Goal: Check status: Check status

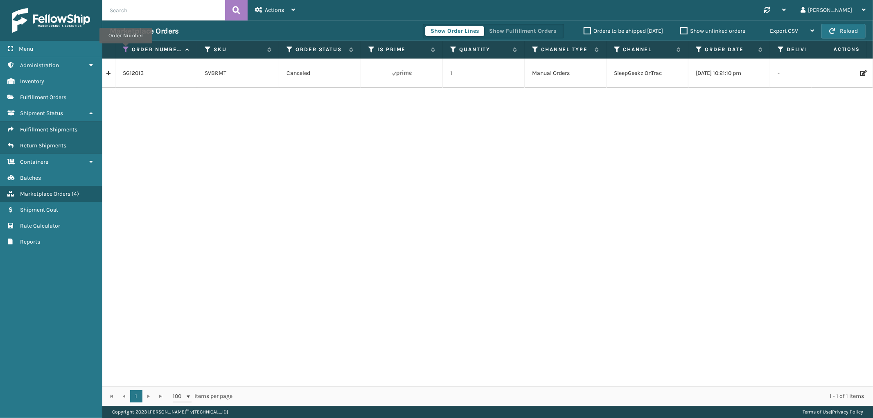
drag, startPoint x: 126, startPoint y: 49, endPoint x: 124, endPoint y: 55, distance: 5.9
click at [126, 49] on icon at bounding box center [126, 49] width 7 height 7
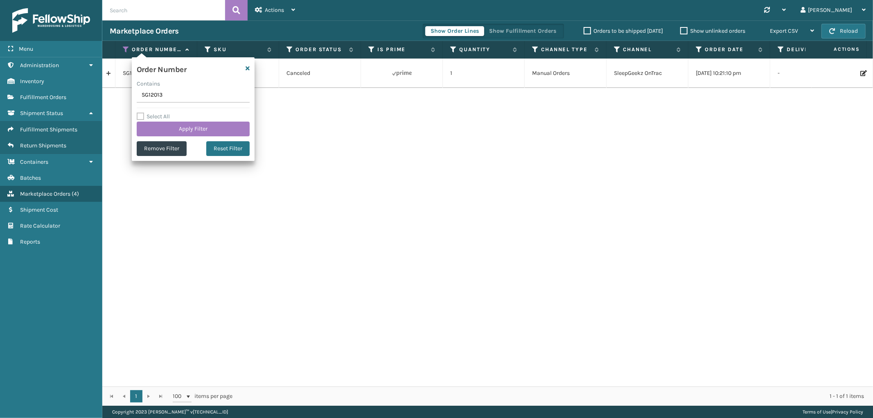
click at [154, 92] on input "SG12013" at bounding box center [193, 95] width 113 height 15
type input "112-6119029-2523445"
click at [160, 130] on button "Apply Filter" at bounding box center [193, 129] width 113 height 15
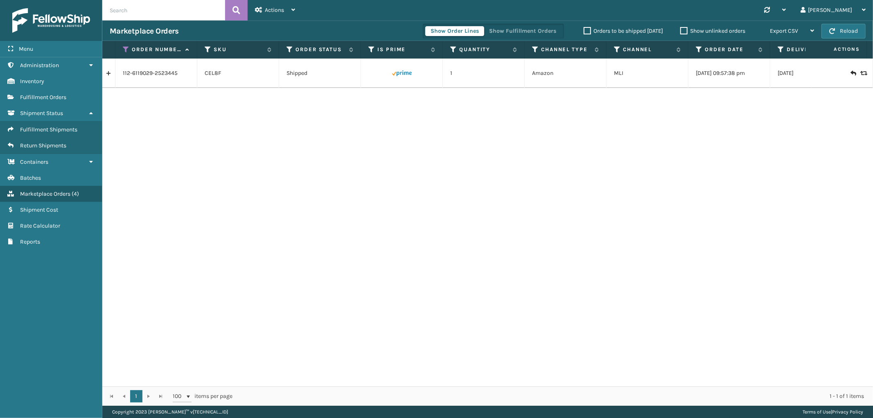
click at [109, 76] on link at bounding box center [108, 73] width 13 height 13
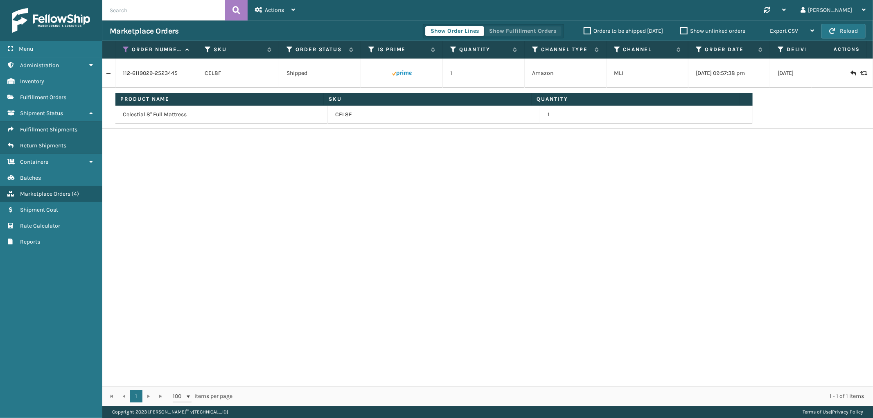
click at [530, 35] on button "Show Fulfillment Orders" at bounding box center [523, 31] width 78 height 10
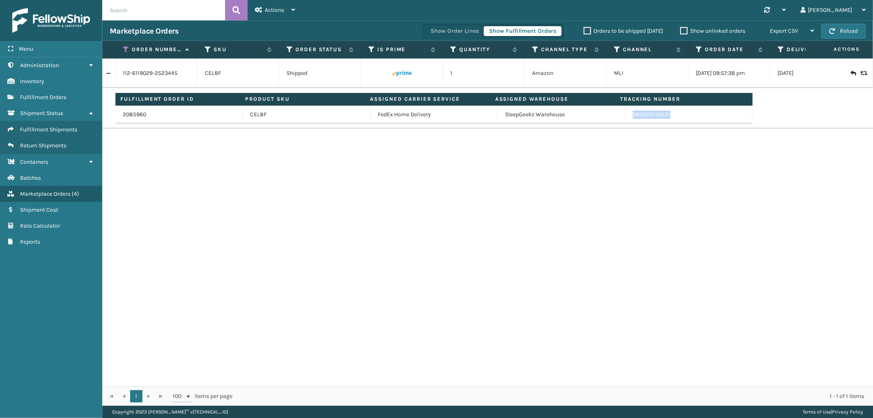
drag, startPoint x: 676, startPoint y: 122, endPoint x: 623, endPoint y: 123, distance: 53.7
click at [626, 123] on td "393329740521" at bounding box center [689, 115] width 127 height 18
copy link "393329740521"
click at [128, 47] on icon at bounding box center [126, 49] width 7 height 7
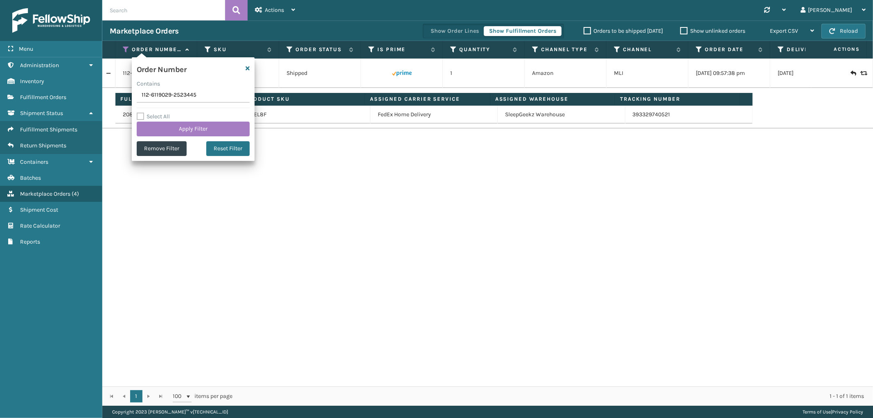
click at [156, 92] on input "112-6119029-2523445" at bounding box center [193, 95] width 113 height 15
type input "111-2145849-9684250"
click at [162, 130] on button "Apply Filter" at bounding box center [193, 129] width 113 height 15
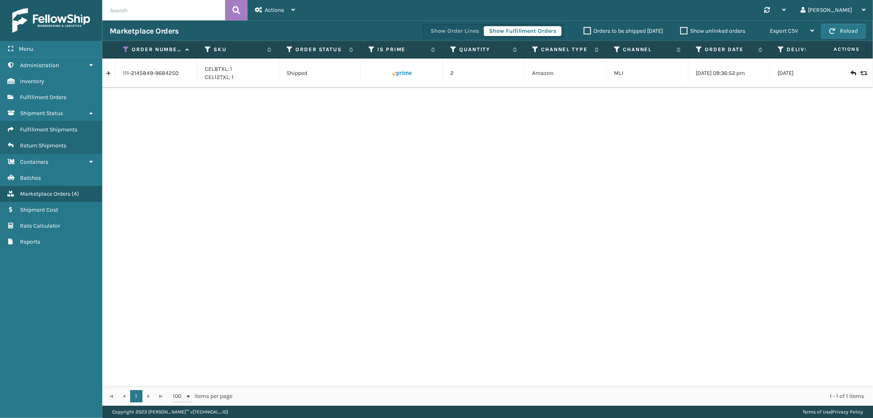
click at [104, 76] on link at bounding box center [108, 73] width 13 height 13
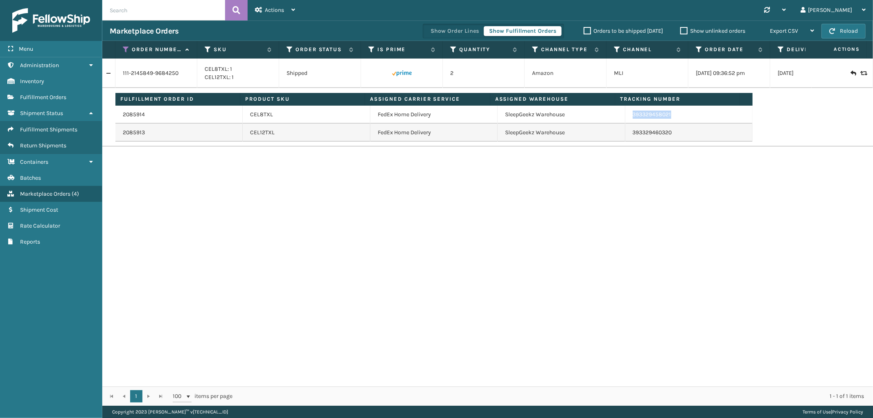
drag, startPoint x: 673, startPoint y: 118, endPoint x: 626, endPoint y: 118, distance: 47.1
click at [626, 118] on td "393329458021" at bounding box center [689, 115] width 127 height 18
copy link "393329458021"
drag, startPoint x: 125, startPoint y: 47, endPoint x: 126, endPoint y: 52, distance: 4.1
click at [125, 47] on icon at bounding box center [126, 49] width 7 height 7
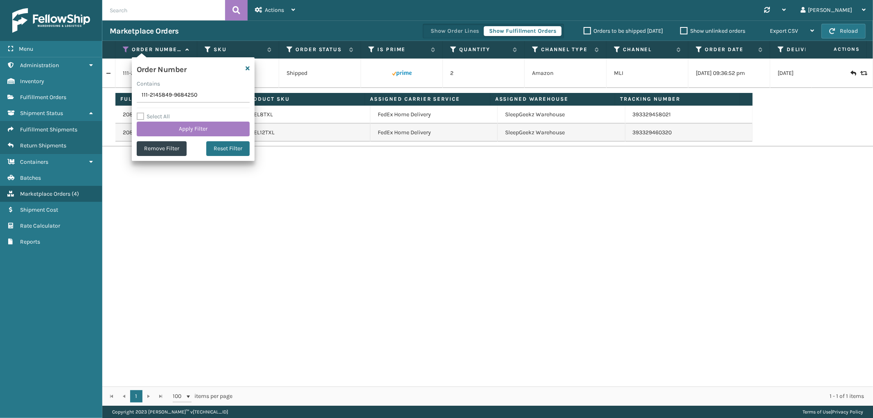
click at [153, 93] on input "111-2145849-9684250" at bounding box center [193, 95] width 113 height 15
type input "113-6158862-7083438"
click at [163, 128] on button "Apply Filter" at bounding box center [193, 129] width 113 height 15
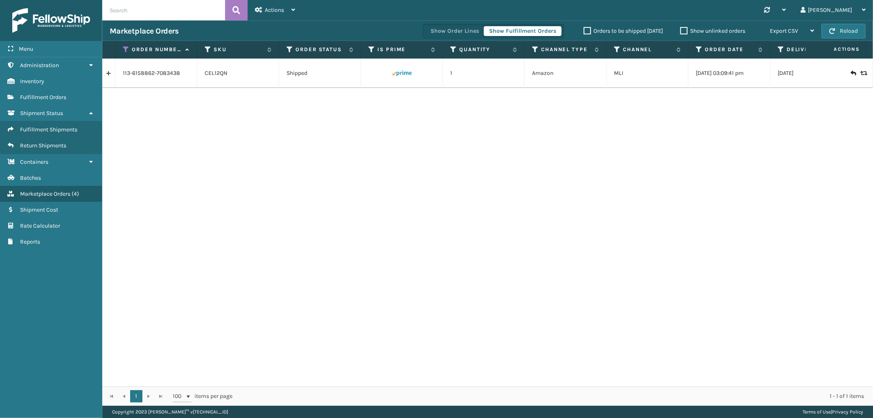
click at [104, 73] on link at bounding box center [108, 73] width 13 height 13
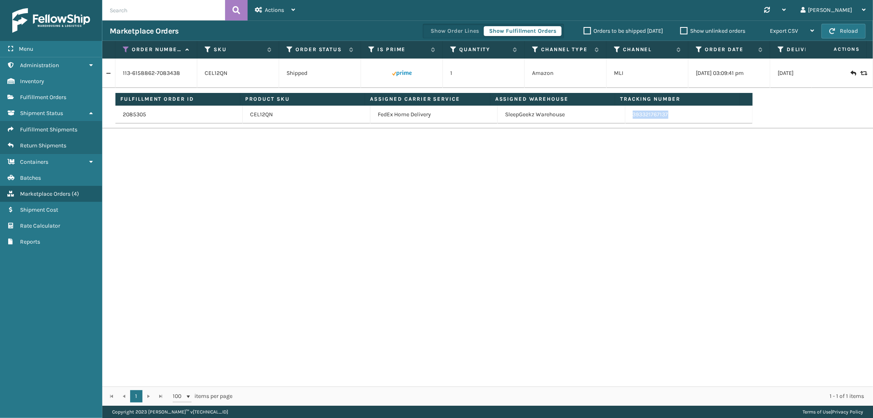
drag, startPoint x: 669, startPoint y: 118, endPoint x: 626, endPoint y: 120, distance: 43.5
click at [626, 120] on td "393321767137" at bounding box center [689, 115] width 127 height 18
copy link "393321767137"
click at [126, 47] on icon at bounding box center [126, 49] width 7 height 7
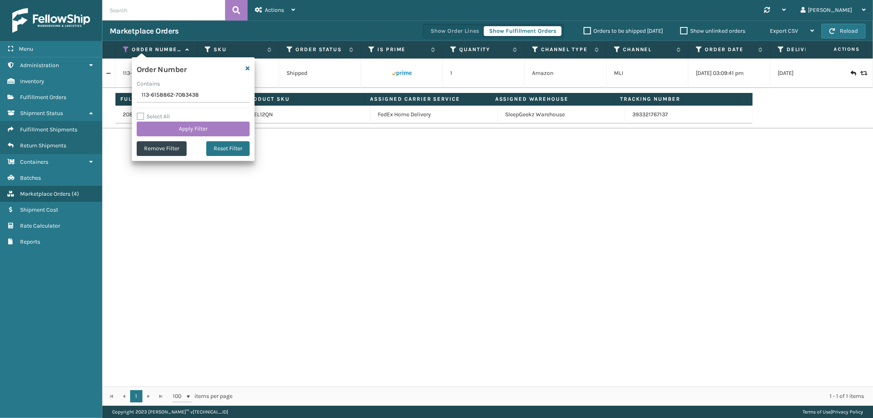
click at [147, 99] on input "113-6158862-7083438" at bounding box center [193, 95] width 113 height 15
type input "113-5840853-0485028"
click at [156, 131] on button "Apply Filter" at bounding box center [193, 129] width 113 height 15
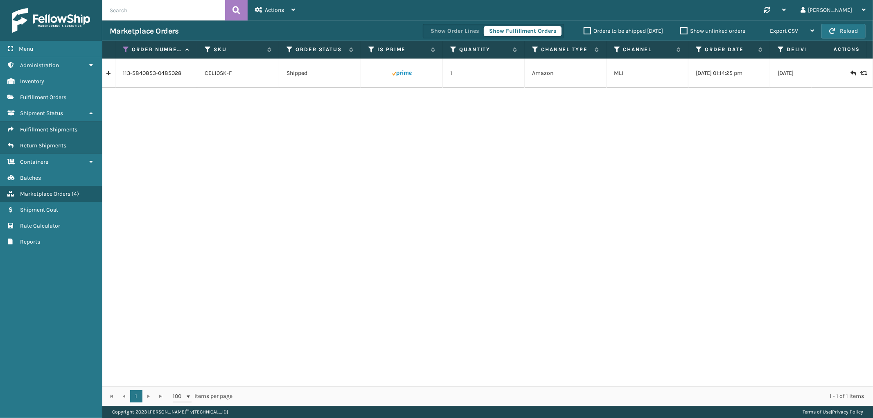
click at [109, 74] on link at bounding box center [108, 73] width 13 height 13
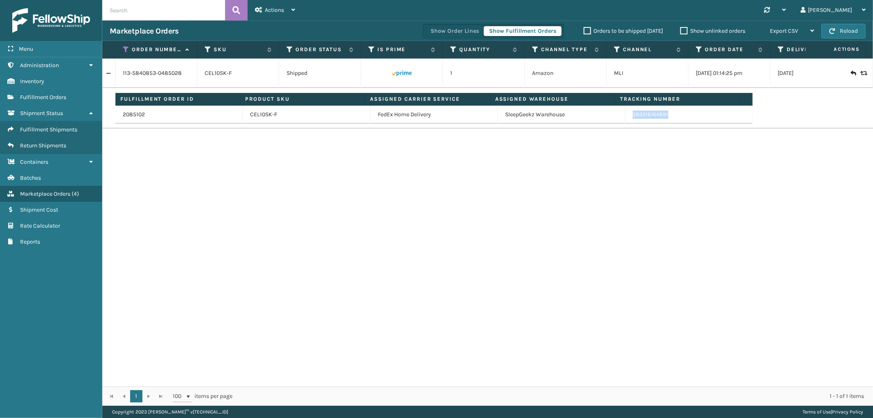
drag, startPoint x: 670, startPoint y: 115, endPoint x: 628, endPoint y: 121, distance: 42.3
click at [628, 121] on td "393316164691" at bounding box center [689, 115] width 127 height 18
copy link "393316164691"
click at [310, 156] on div "113-5840853-0485028 CEL10SK-F Shipped 1 Amazon MLI [DATE] 01:14:25 pm 09/20/202…" at bounding box center [487, 223] width 771 height 328
click at [125, 49] on icon at bounding box center [126, 49] width 7 height 7
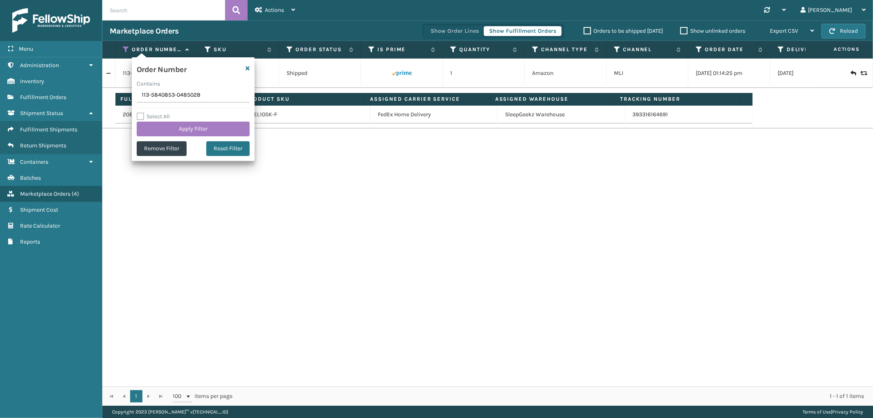
click at [162, 98] on input "113-5840853-0485028" at bounding box center [193, 95] width 113 height 15
type input "114-8877670-9129814"
click at [166, 129] on button "Apply Filter" at bounding box center [193, 129] width 113 height 15
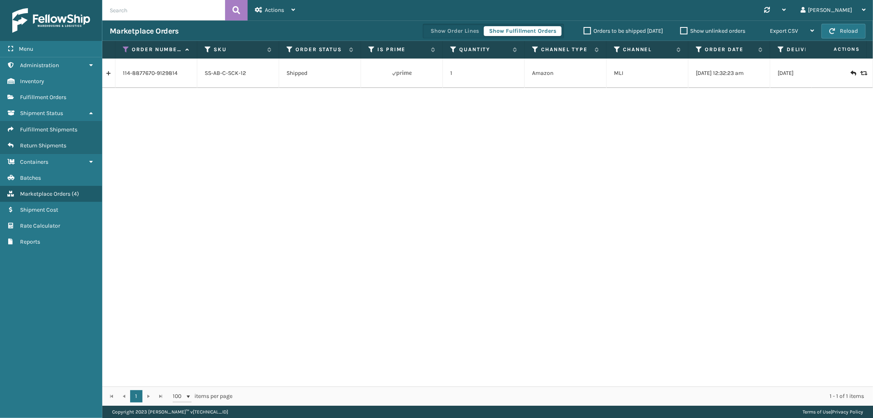
click at [111, 75] on link at bounding box center [108, 73] width 13 height 13
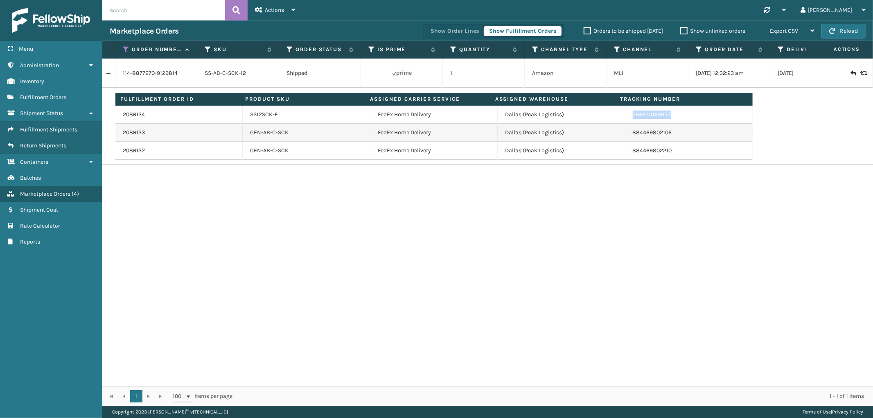
drag, startPoint x: 674, startPoint y: 116, endPoint x: 627, endPoint y: 117, distance: 46.3
click at [627, 117] on td "393331089957" at bounding box center [689, 115] width 127 height 18
copy link "393331089957"
drag, startPoint x: 125, startPoint y: 48, endPoint x: 129, endPoint y: 68, distance: 19.6
click at [125, 48] on icon at bounding box center [126, 49] width 7 height 7
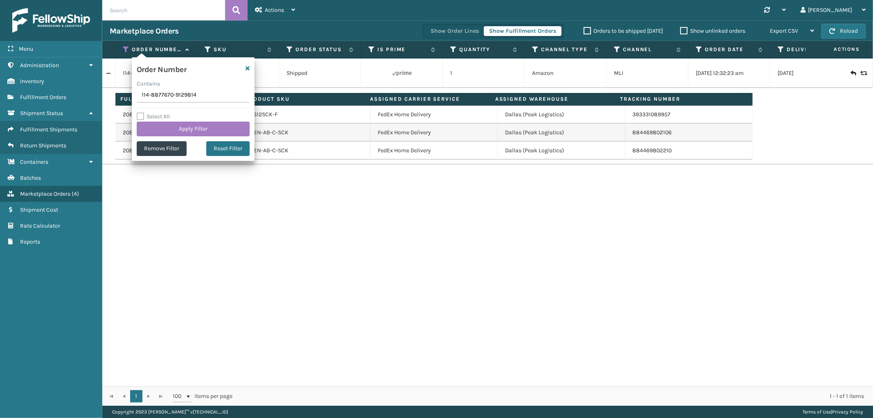
click at [153, 98] on input "114-8877670-9129814" at bounding box center [193, 95] width 113 height 15
type input "111-8604606-8918613"
click at [159, 124] on button "Apply Filter" at bounding box center [193, 129] width 113 height 15
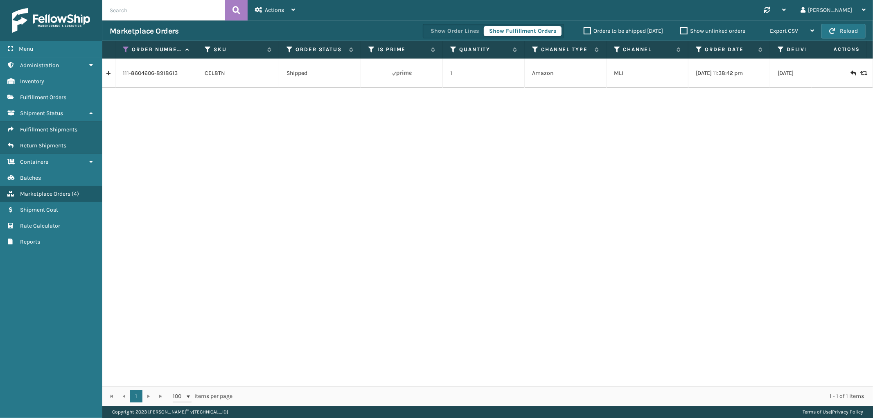
click at [111, 75] on link at bounding box center [108, 73] width 13 height 13
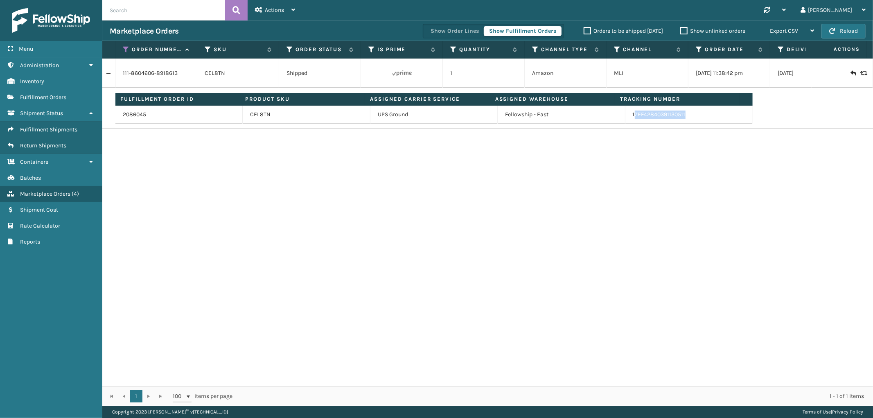
drag, startPoint x: 681, startPoint y: 118, endPoint x: 629, endPoint y: 120, distance: 51.6
click at [629, 120] on td "1ZEF42840391130511" at bounding box center [689, 115] width 127 height 18
copy link "[US_VEHICLE_IDENTIFICATION_NUMBER]"
click at [692, 115] on td "1ZEF42840391130511" at bounding box center [689, 115] width 127 height 18
drag, startPoint x: 691, startPoint y: 118, endPoint x: 628, endPoint y: 121, distance: 63.1
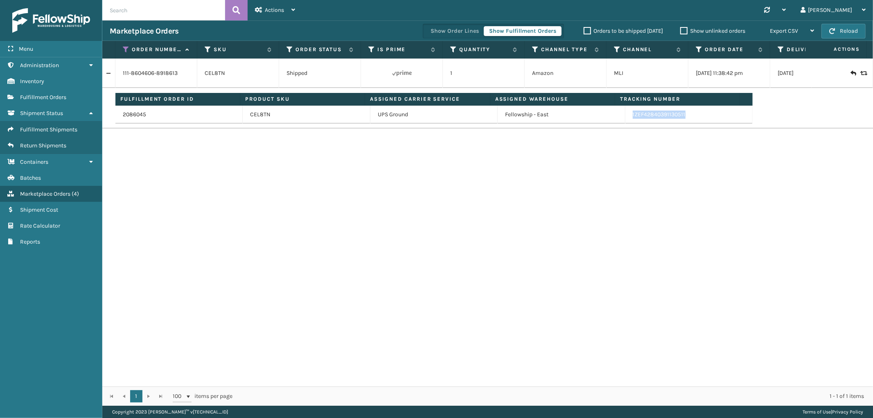
click at [628, 121] on td "1ZEF42840391130511" at bounding box center [689, 115] width 127 height 18
copy link "1ZEF42840391130511"
drag, startPoint x: 126, startPoint y: 47, endPoint x: 130, endPoint y: 71, distance: 24.4
click at [126, 47] on icon at bounding box center [126, 49] width 7 height 7
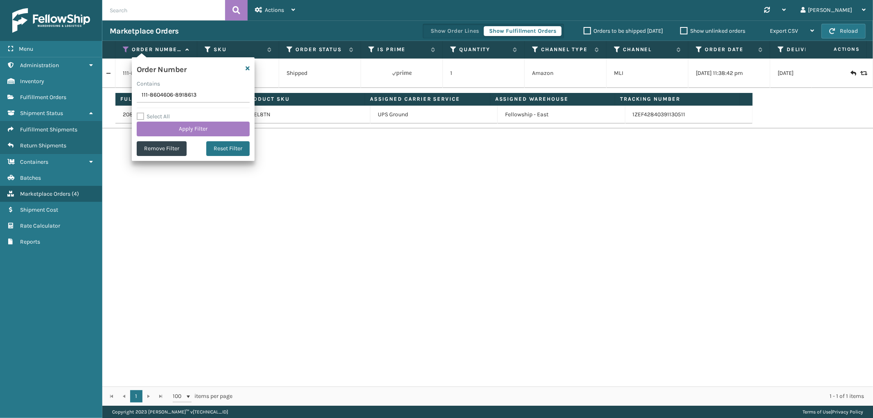
click at [153, 100] on input "111-8604606-8918613" at bounding box center [193, 95] width 113 height 15
type input "114-3553329-6392237"
click at [150, 124] on button "Apply Filter" at bounding box center [193, 129] width 113 height 15
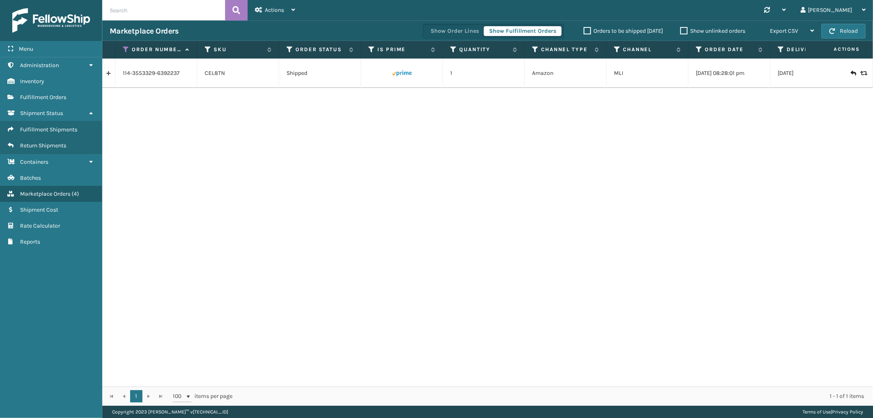
click at [111, 75] on link at bounding box center [108, 73] width 13 height 13
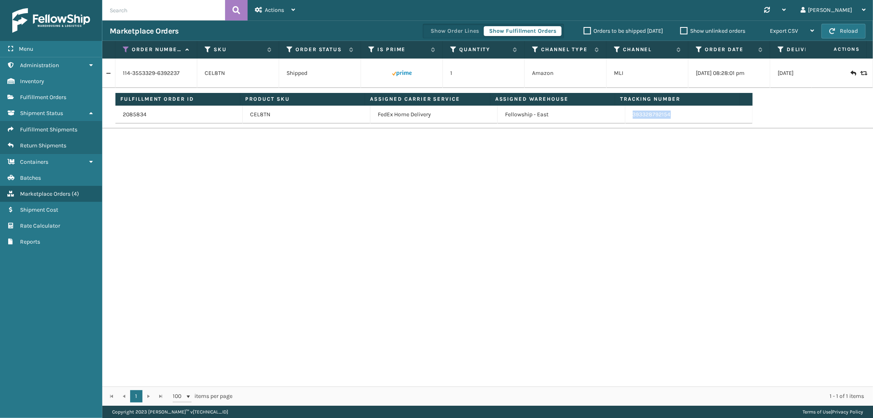
drag, startPoint x: 671, startPoint y: 118, endPoint x: 828, endPoint y: 182, distance: 170.2
click at [628, 120] on td "393328792154" at bounding box center [689, 115] width 127 height 18
copy link "393328792154"
click at [127, 50] on icon at bounding box center [126, 49] width 7 height 7
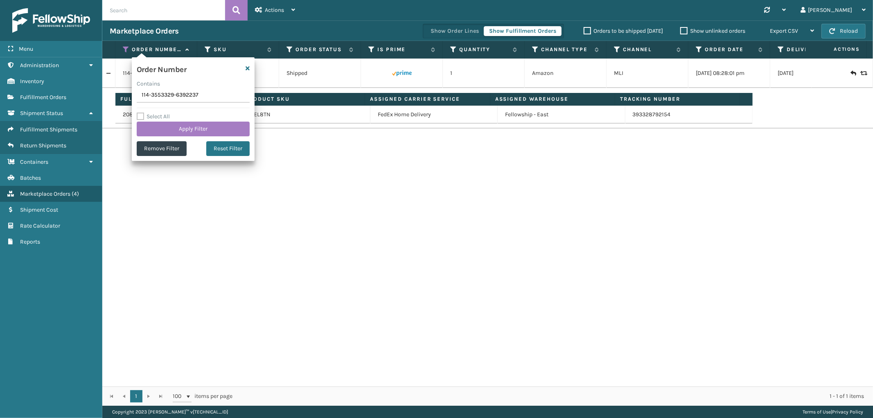
click at [152, 96] on input "114-3553329-6392237" at bounding box center [193, 95] width 113 height 15
type input "112-8352987-3014623"
click at [160, 130] on button "Apply Filter" at bounding box center [193, 129] width 113 height 15
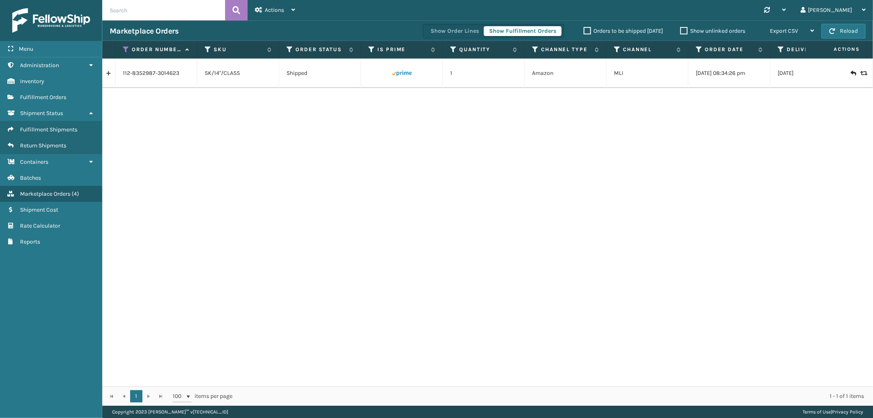
click at [109, 76] on link at bounding box center [108, 73] width 13 height 13
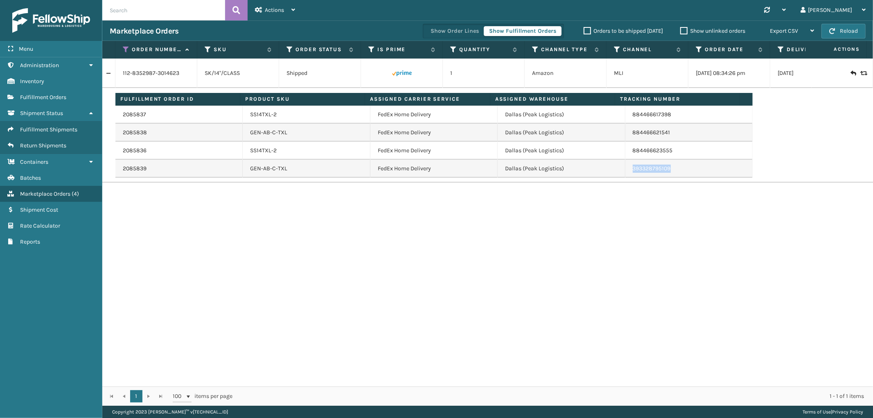
drag, startPoint x: 670, startPoint y: 171, endPoint x: 625, endPoint y: 176, distance: 44.9
click at [626, 176] on td "393328795109" at bounding box center [689, 169] width 127 height 18
copy link "393328795109"
click at [128, 51] on icon at bounding box center [126, 49] width 7 height 7
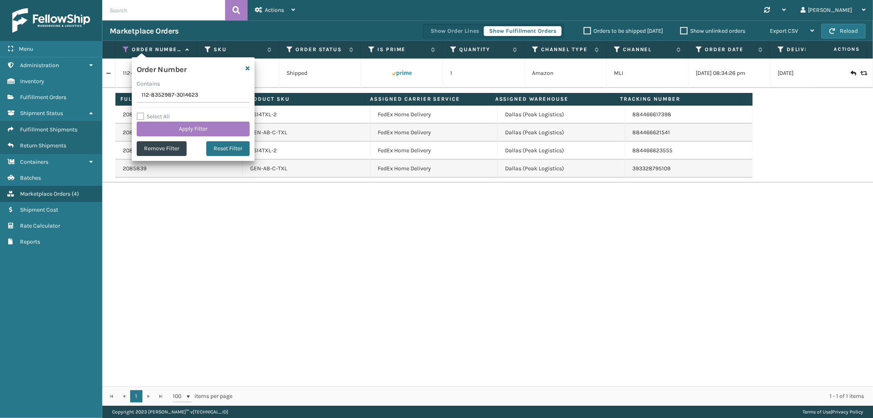
click at [153, 93] on input "112-8352987-3014623" at bounding box center [193, 95] width 113 height 15
type input "114-9554347-6052261"
click at [160, 132] on button "Apply Filter" at bounding box center [193, 129] width 113 height 15
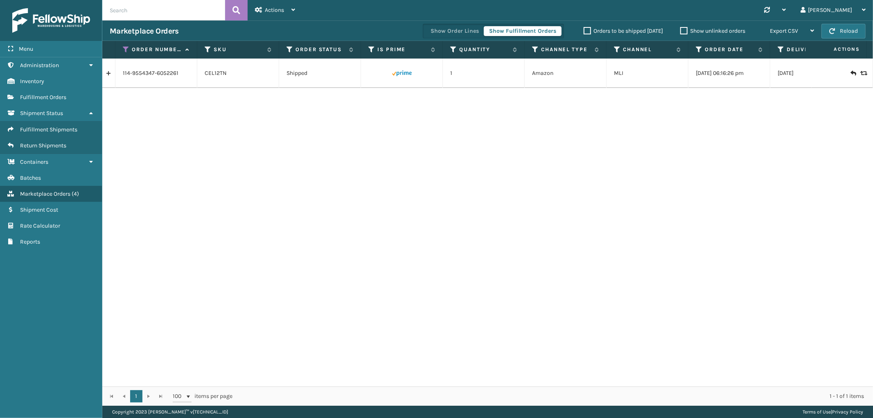
click at [109, 75] on link at bounding box center [108, 73] width 13 height 13
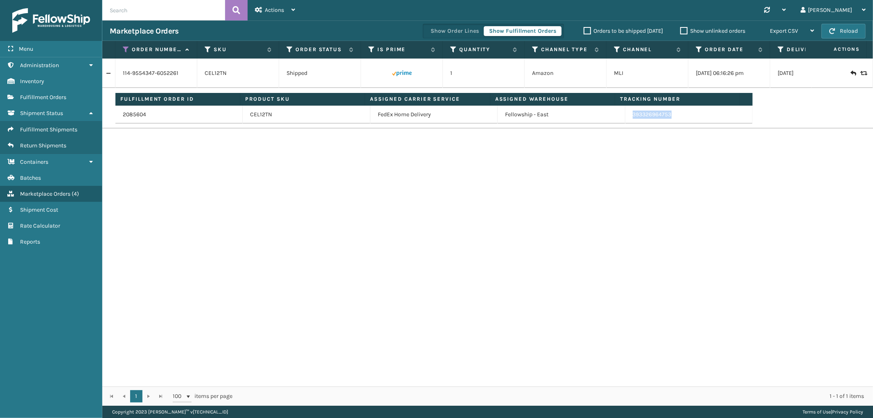
drag, startPoint x: 670, startPoint y: 118, endPoint x: 857, endPoint y: 224, distance: 215.3
click at [626, 122] on td "393326964753" at bounding box center [689, 115] width 127 height 18
copy link "393326964753"
click at [127, 50] on icon at bounding box center [126, 49] width 7 height 7
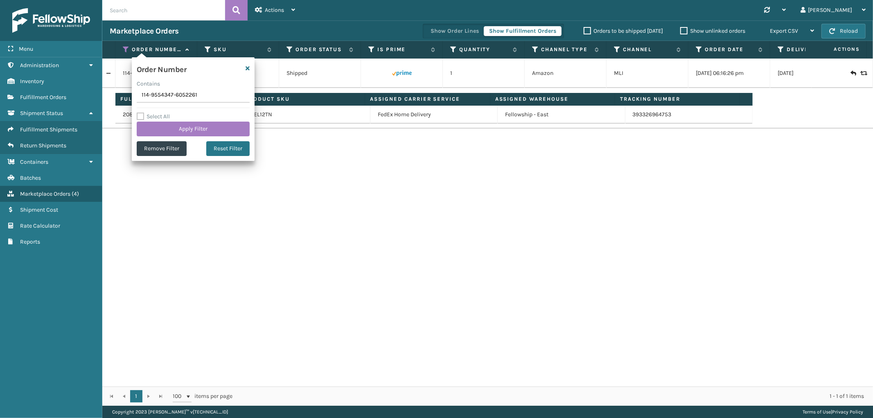
click at [164, 93] on input "114-9554347-6052261" at bounding box center [193, 95] width 113 height 15
type input "114-3457957-1861862"
click at [158, 128] on button "Apply Filter" at bounding box center [193, 129] width 113 height 15
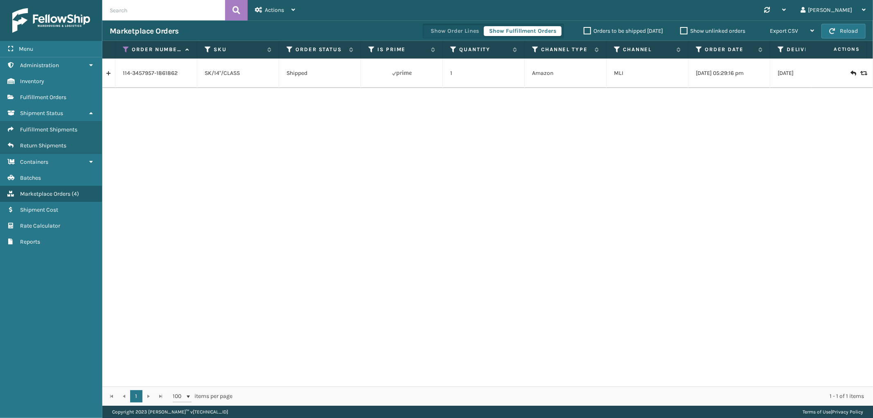
click at [108, 75] on link at bounding box center [108, 73] width 13 height 13
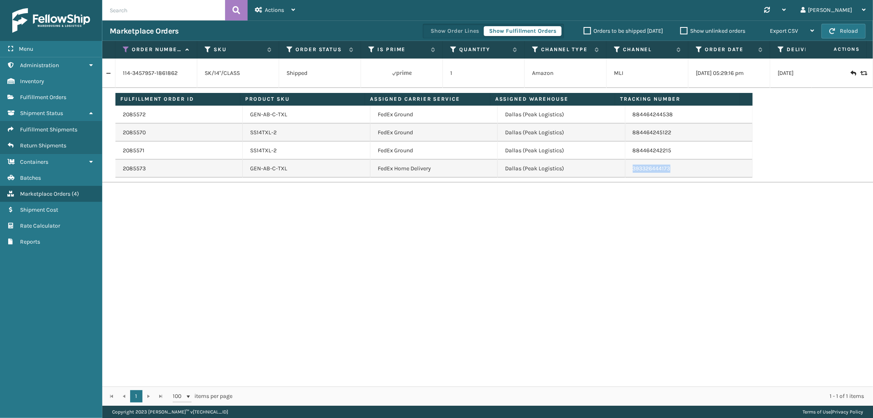
drag, startPoint x: 669, startPoint y: 170, endPoint x: 834, endPoint y: 246, distance: 182.1
click at [627, 177] on td "393326444173" at bounding box center [689, 169] width 127 height 18
drag, startPoint x: 128, startPoint y: 48, endPoint x: 125, endPoint y: 55, distance: 7.2
click at [128, 48] on icon at bounding box center [126, 49] width 7 height 7
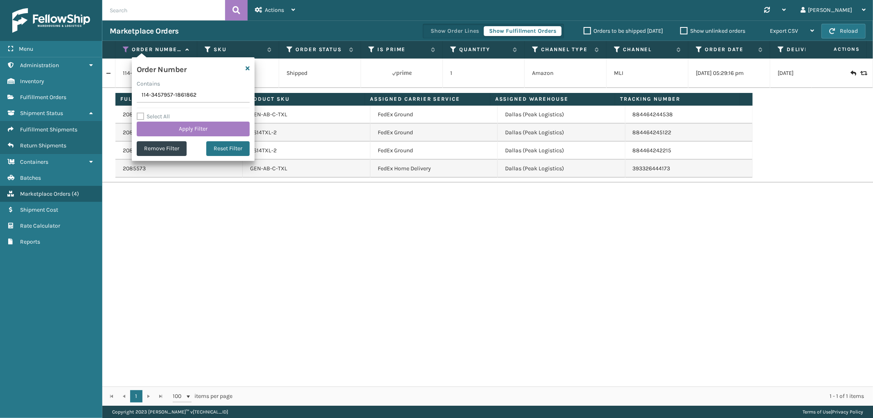
click at [154, 101] on input "114-3457957-1861862" at bounding box center [193, 95] width 113 height 15
type input "113-8423668-3301045"
click at [164, 130] on button "Apply Filter" at bounding box center [193, 129] width 113 height 15
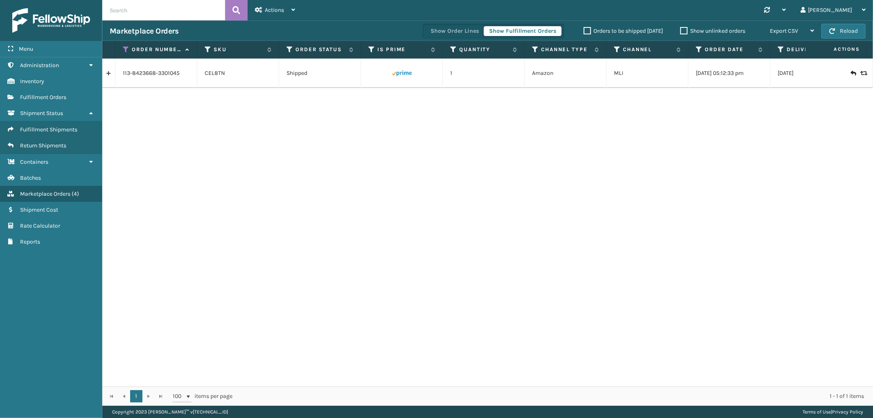
click at [108, 76] on link at bounding box center [108, 73] width 13 height 13
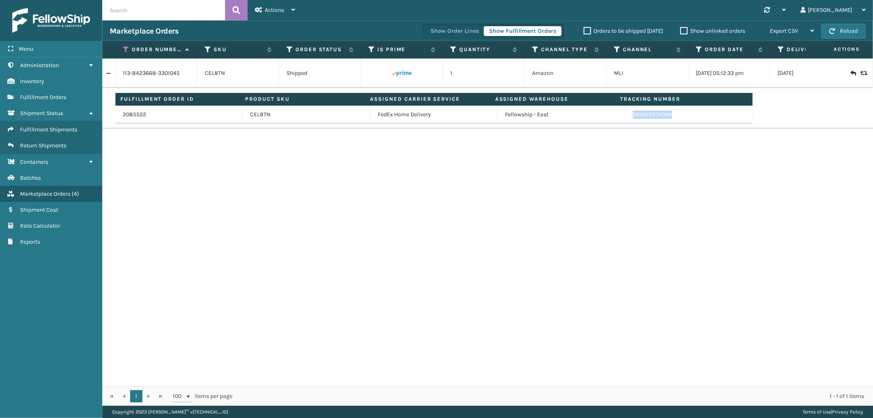
drag, startPoint x: 669, startPoint y: 116, endPoint x: 627, endPoint y: 122, distance: 42.2
click at [627, 122] on td "393325974048" at bounding box center [689, 115] width 127 height 18
drag, startPoint x: 125, startPoint y: 51, endPoint x: 128, endPoint y: 79, distance: 27.6
click at [125, 51] on icon at bounding box center [126, 49] width 7 height 7
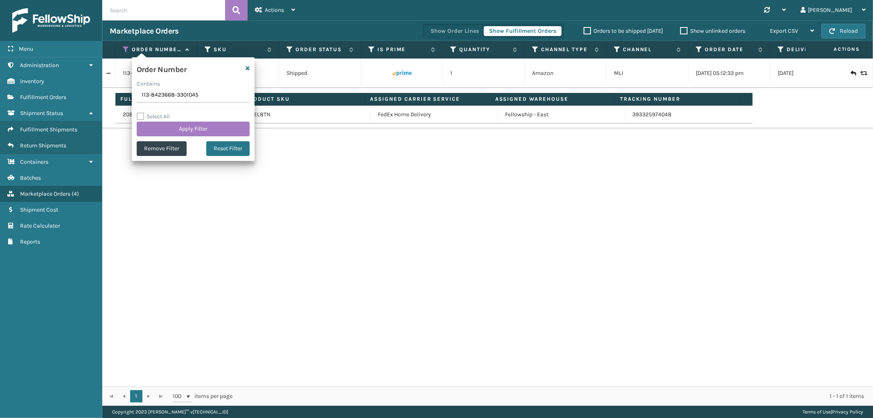
click at [156, 95] on input "113-8423668-3301045" at bounding box center [193, 95] width 113 height 15
type input "113-8173528-0648248"
click at [165, 129] on button "Apply Filter" at bounding box center [193, 129] width 113 height 15
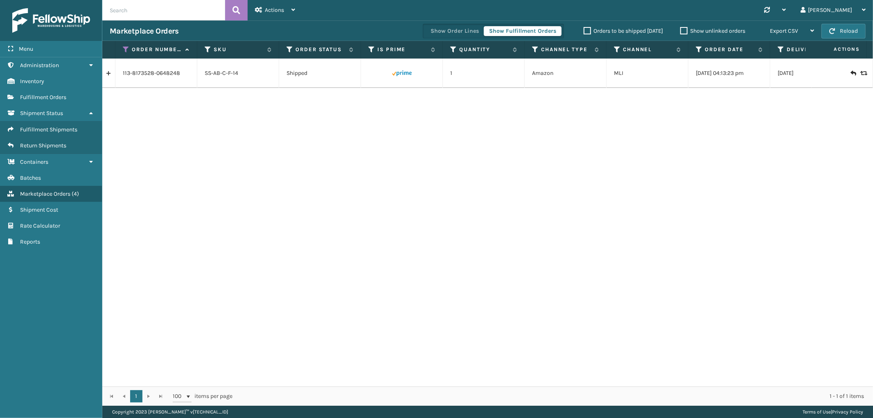
click at [108, 75] on link at bounding box center [108, 73] width 13 height 13
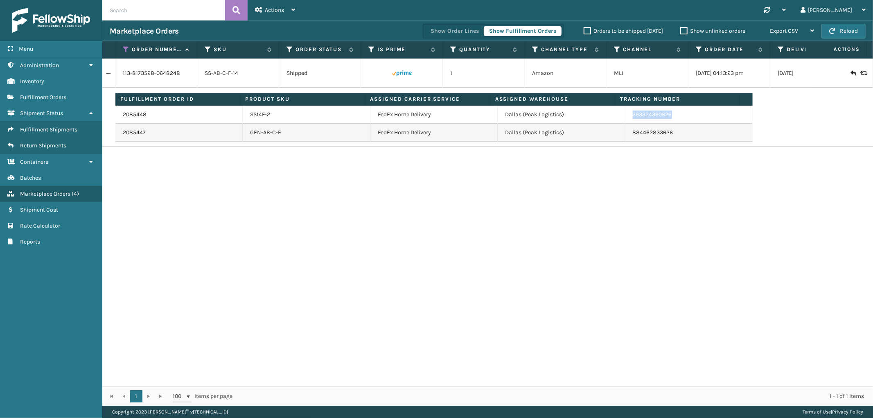
drag, startPoint x: 673, startPoint y: 121, endPoint x: 628, endPoint y: 120, distance: 44.2
click at [628, 120] on td "393324390626" at bounding box center [689, 115] width 127 height 18
click at [127, 50] on icon at bounding box center [126, 49] width 7 height 7
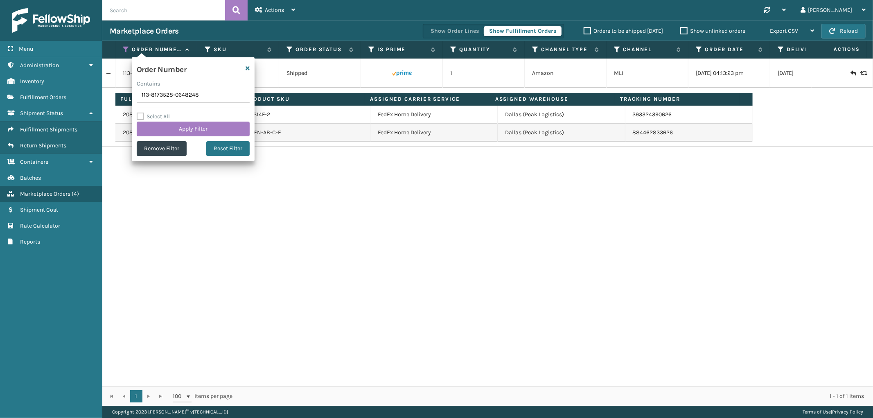
click at [163, 91] on input "113-8173528-0648248" at bounding box center [193, 95] width 113 height 15
type input "111-9460870-2034655"
click at [167, 126] on button "Apply Filter" at bounding box center [193, 129] width 113 height 15
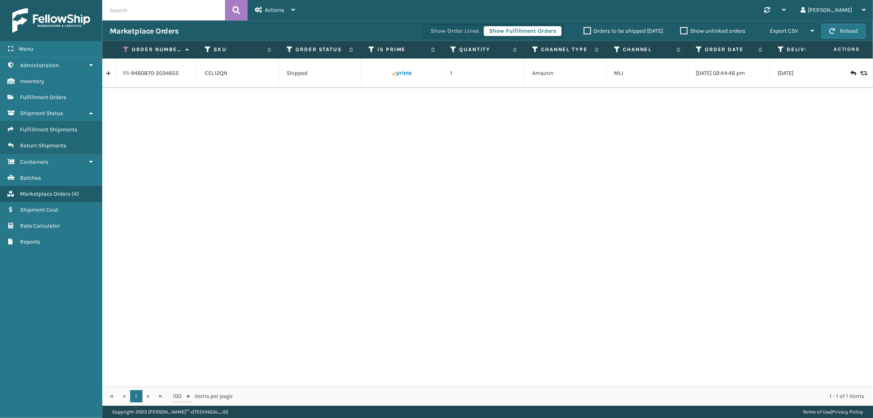
click at [110, 75] on link at bounding box center [108, 73] width 13 height 13
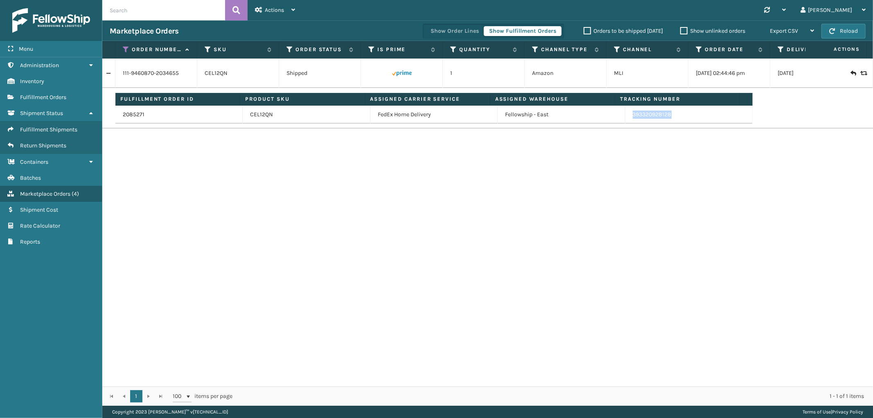
drag, startPoint x: 674, startPoint y: 119, endPoint x: 751, endPoint y: 162, distance: 88.2
click at [626, 119] on td "393320928128" at bounding box center [689, 115] width 127 height 18
click at [126, 50] on icon at bounding box center [126, 49] width 7 height 7
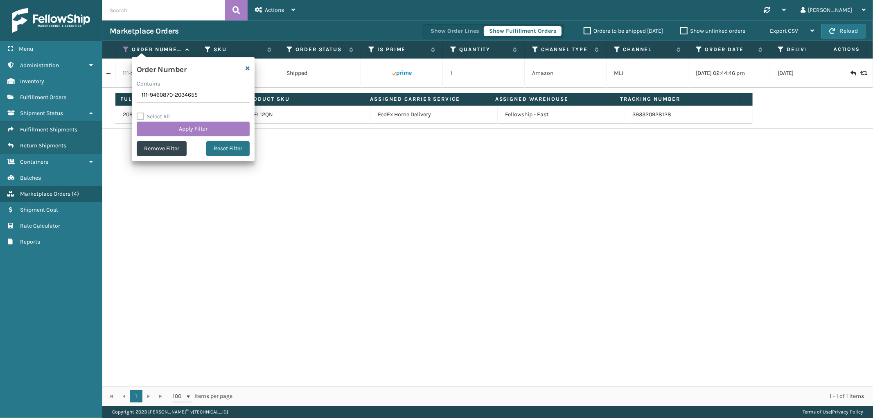
click at [154, 95] on input "111-9460870-2034655" at bounding box center [193, 95] width 113 height 15
type input "112-5865281-0711448"
click at [161, 119] on label "Select All" at bounding box center [153, 116] width 33 height 7
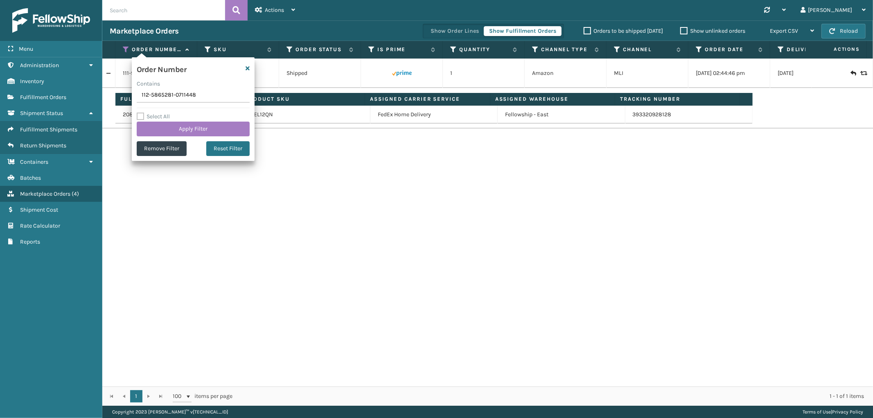
click at [161, 113] on input "Select All" at bounding box center [198, 112] width 123 height 1
checkbox input "true"
click at [163, 124] on button "Apply Filter" at bounding box center [193, 129] width 113 height 15
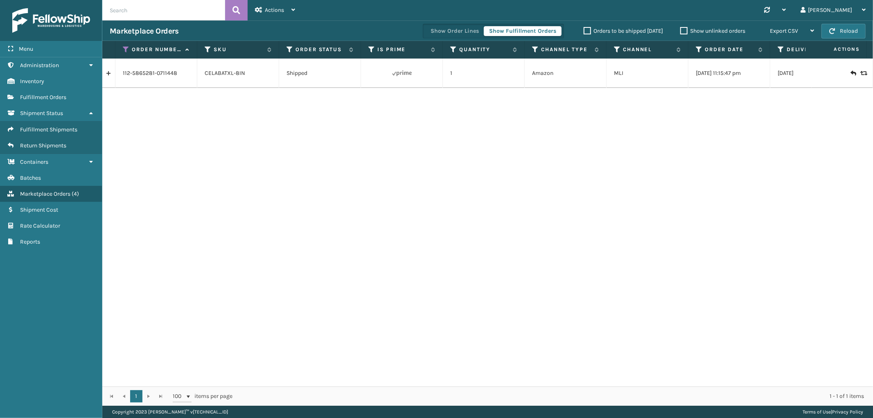
click at [111, 76] on link at bounding box center [108, 73] width 13 height 13
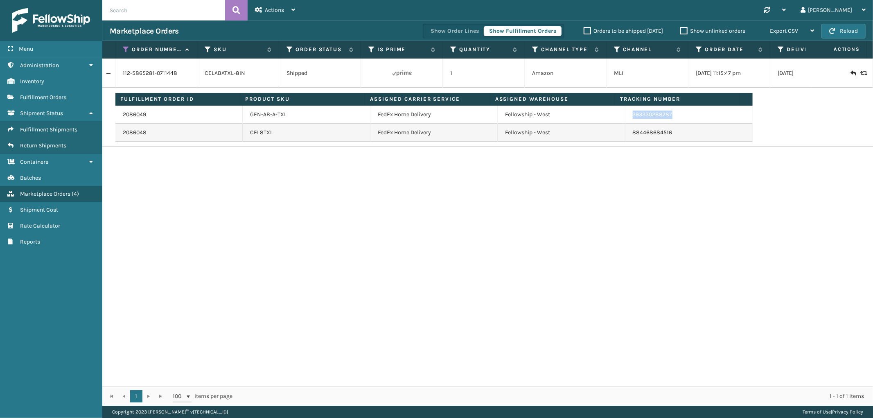
drag, startPoint x: 680, startPoint y: 117, endPoint x: 623, endPoint y: 122, distance: 57.9
click at [626, 122] on td "393330288787" at bounding box center [689, 115] width 127 height 18
drag, startPoint x: 124, startPoint y: 48, endPoint x: 127, endPoint y: 67, distance: 19.4
click at [124, 48] on icon at bounding box center [126, 49] width 7 height 7
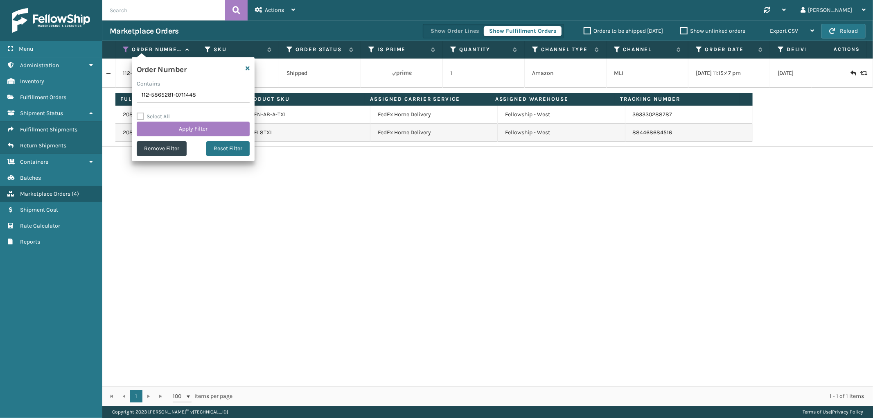
click at [162, 99] on input "112-5865281-0711448" at bounding box center [193, 95] width 113 height 15
type input "112-8224169-4185055"
click at [160, 129] on button "Apply Filter" at bounding box center [193, 129] width 113 height 15
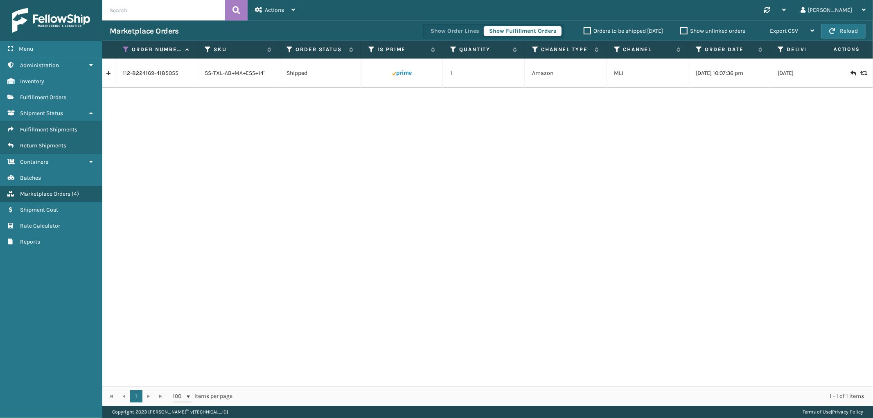
click at [114, 74] on link at bounding box center [108, 73] width 13 height 13
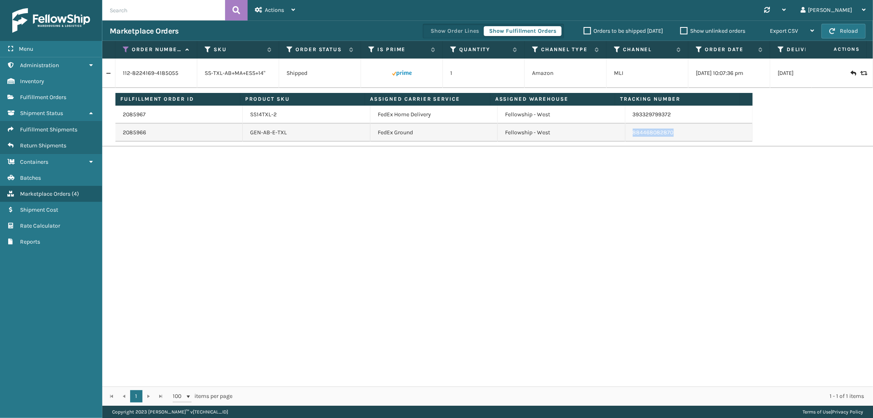
drag, startPoint x: 673, startPoint y: 134, endPoint x: 678, endPoint y: 155, distance: 21.1
click at [627, 138] on td "884468082870" at bounding box center [689, 133] width 127 height 18
drag, startPoint x: 125, startPoint y: 47, endPoint x: 129, endPoint y: 64, distance: 17.5
click at [125, 47] on icon at bounding box center [126, 49] width 7 height 7
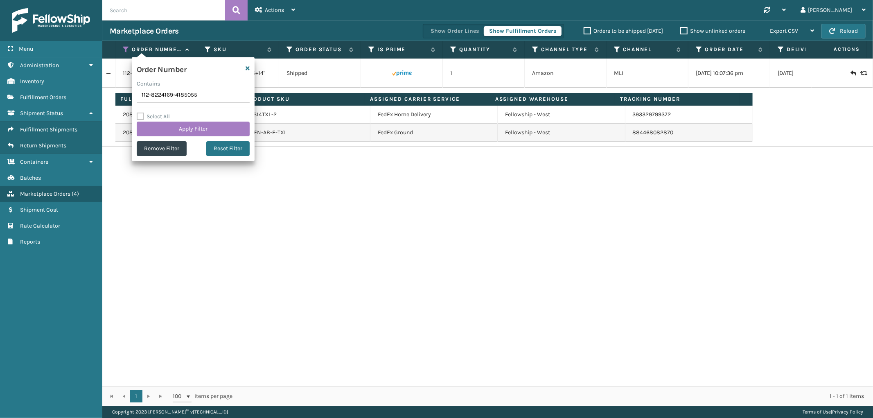
click at [160, 97] on input "112-8224169-4185055" at bounding box center [193, 95] width 113 height 15
type input "111-8803852-6657816"
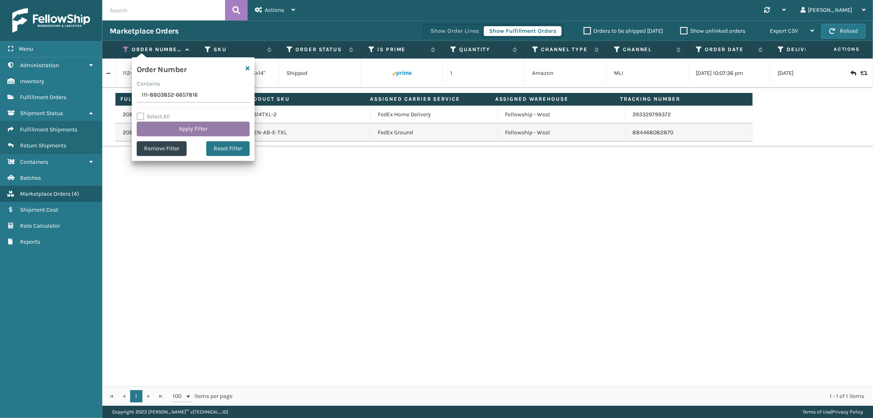
click at [163, 134] on button "Apply Filter" at bounding box center [193, 129] width 113 height 15
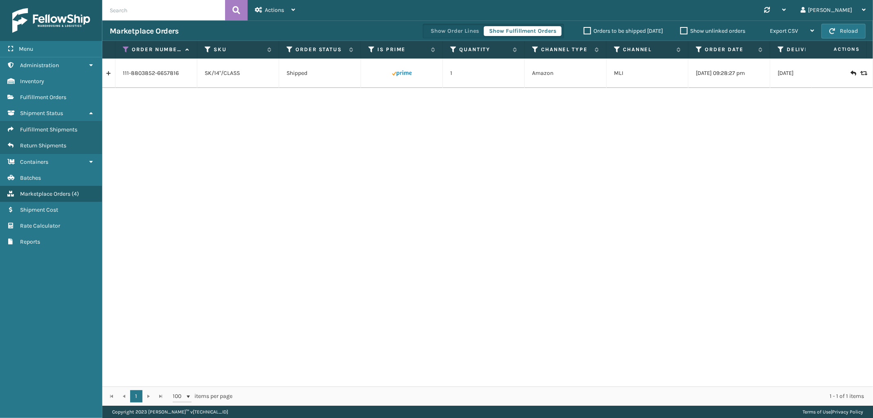
click at [108, 75] on link at bounding box center [108, 73] width 13 height 13
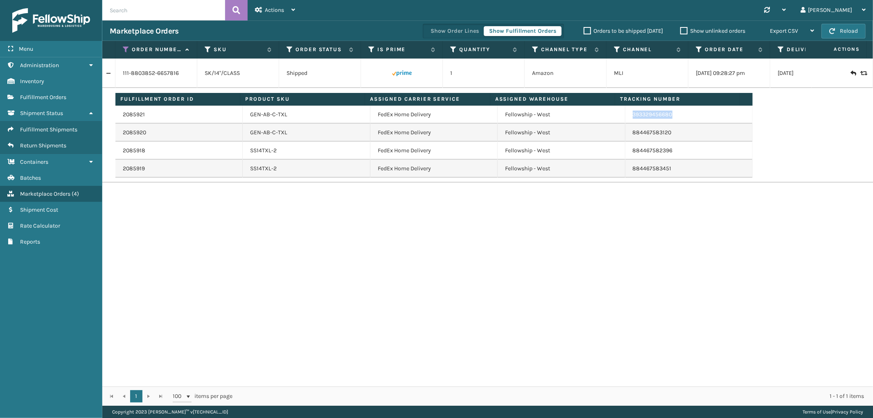
drag, startPoint x: 674, startPoint y: 114, endPoint x: 629, endPoint y: 125, distance: 46.1
click at [626, 121] on td "393329456680" at bounding box center [689, 115] width 127 height 18
click at [126, 48] on icon at bounding box center [126, 49] width 7 height 7
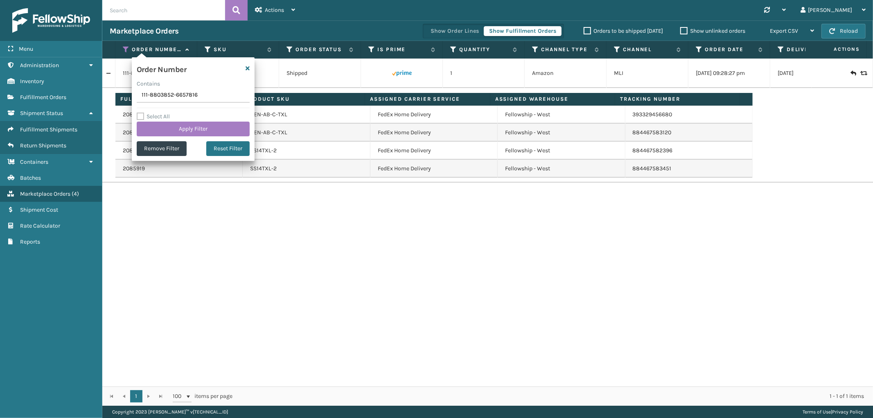
click at [158, 96] on input "111-8803852-6657816" at bounding box center [193, 95] width 113 height 15
type input "114-5075110-8584240"
click at [165, 133] on button "Apply Filter" at bounding box center [193, 129] width 113 height 15
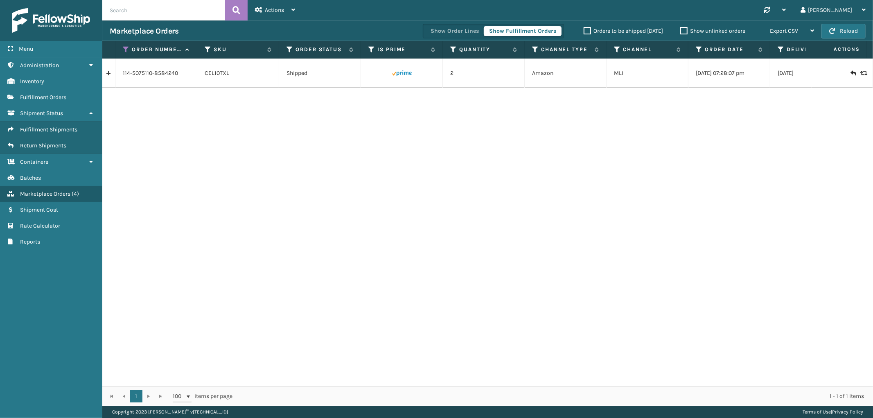
click at [110, 77] on link at bounding box center [108, 73] width 13 height 13
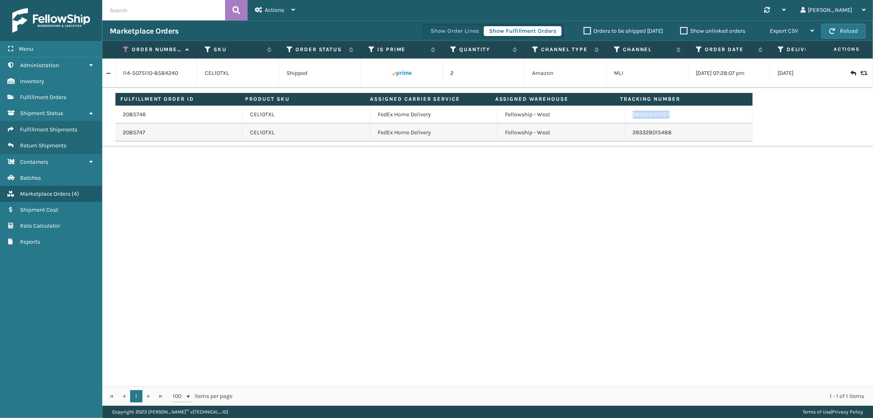
drag, startPoint x: 680, startPoint y: 117, endPoint x: 626, endPoint y: 123, distance: 54.4
click at [626, 122] on td "393328015157" at bounding box center [689, 115] width 127 height 18
drag, startPoint x: 125, startPoint y: 50, endPoint x: 125, endPoint y: 56, distance: 5.7
click at [125, 50] on icon at bounding box center [126, 49] width 7 height 7
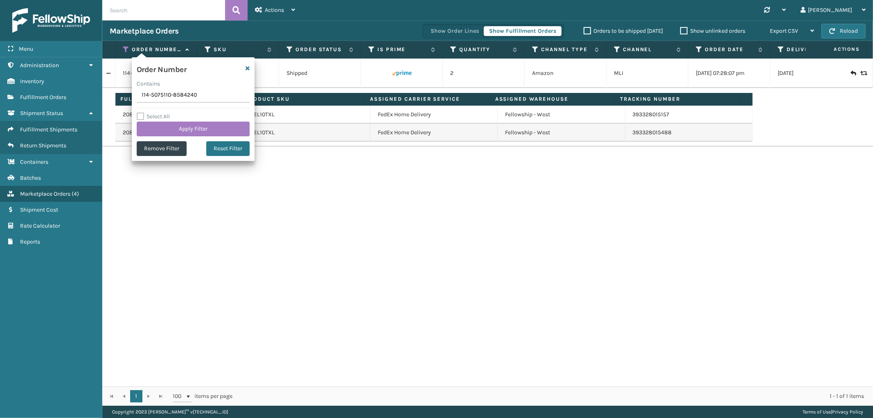
click at [153, 99] on input "114-5075110-8584240" at bounding box center [193, 95] width 113 height 15
type input "112-7610349-7175454"
click at [156, 129] on button "Apply Filter" at bounding box center [193, 129] width 113 height 15
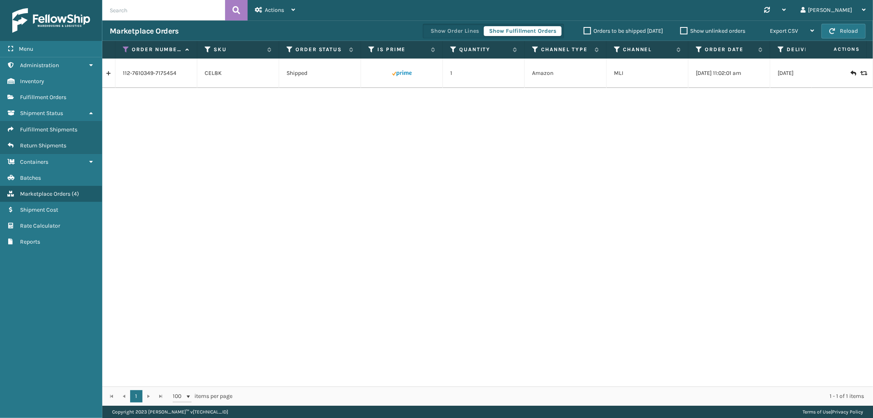
click at [106, 76] on link at bounding box center [108, 73] width 13 height 13
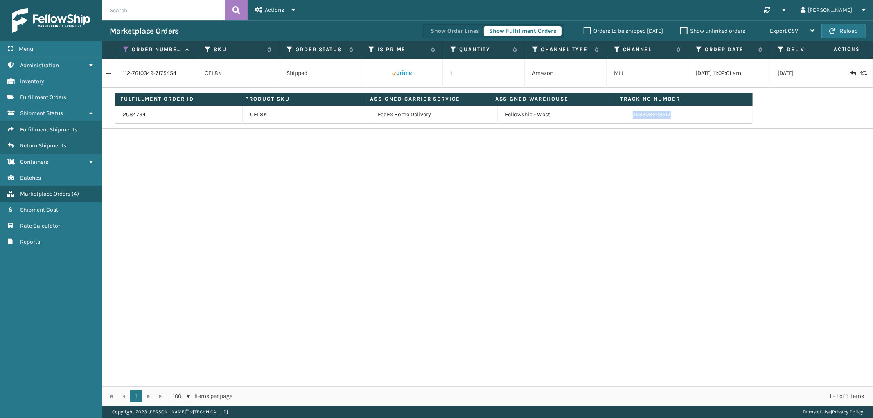
drag, startPoint x: 672, startPoint y: 118, endPoint x: 721, endPoint y: 195, distance: 91.9
click at [624, 125] on td "Fulfillment Order ID Product SKU Assigned Carrier Service Assigned Warehouse Tr…" at bounding box center [514, 108] width 798 height 41
click at [595, 140] on div "112-7610349-7175454 CEL8K Shipped 1 Amazon MLI [DATE] 11:02:01 am 09/19/2025 Fu…" at bounding box center [487, 223] width 771 height 328
drag, startPoint x: 622, startPoint y: 116, endPoint x: 667, endPoint y: 120, distance: 44.4
click at [667, 120] on td "393308623517" at bounding box center [689, 115] width 127 height 18
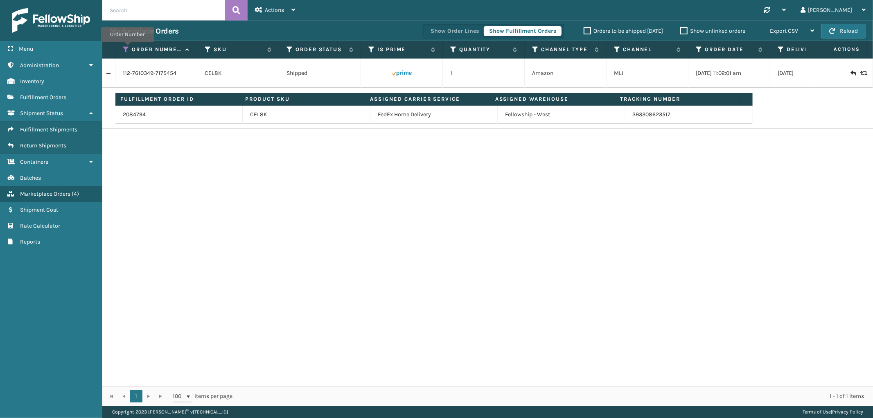
click at [127, 47] on icon at bounding box center [126, 49] width 7 height 7
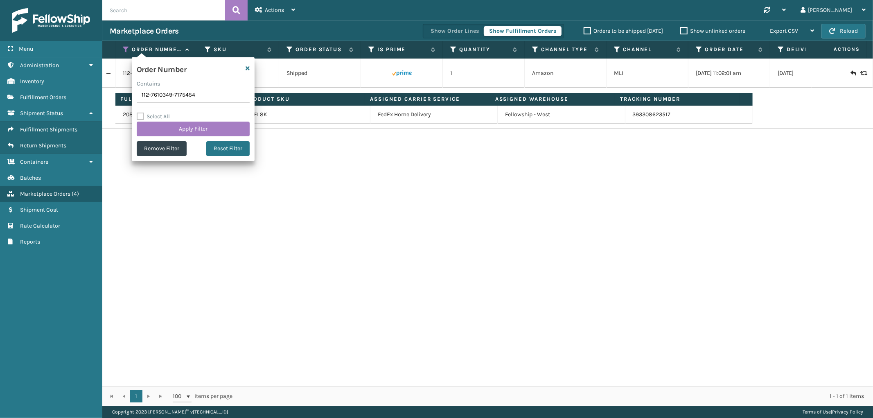
click at [149, 91] on input "112-7610349-7175454" at bounding box center [193, 95] width 113 height 15
type input "113-6867277-7907451"
click at [156, 124] on button "Apply Filter" at bounding box center [193, 129] width 113 height 15
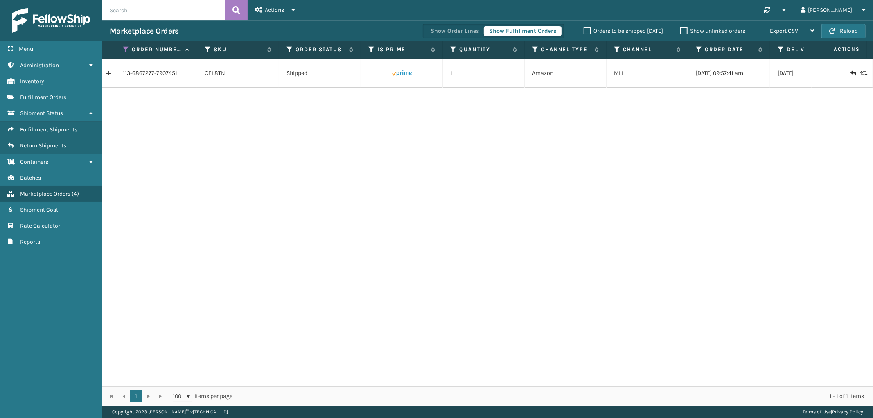
click at [111, 75] on link at bounding box center [108, 73] width 13 height 13
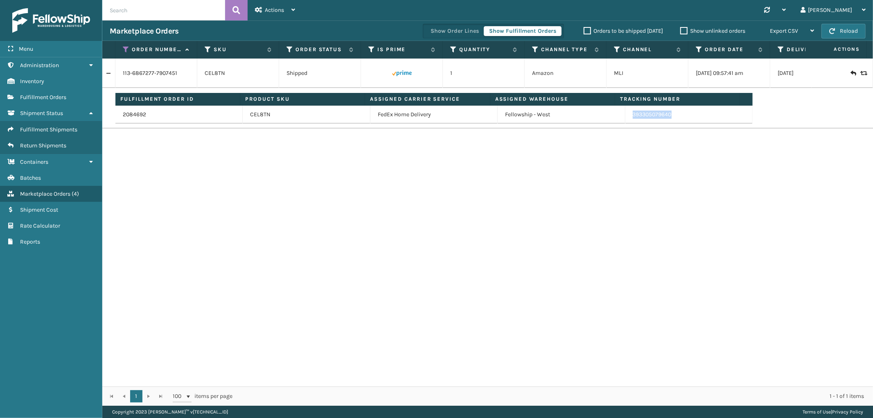
drag, startPoint x: 671, startPoint y: 118, endPoint x: 705, endPoint y: 156, distance: 51.1
click at [628, 121] on td "393305079640" at bounding box center [689, 115] width 127 height 18
drag, startPoint x: 125, startPoint y: 47, endPoint x: 125, endPoint y: 55, distance: 7.8
click at [125, 47] on icon at bounding box center [126, 49] width 7 height 7
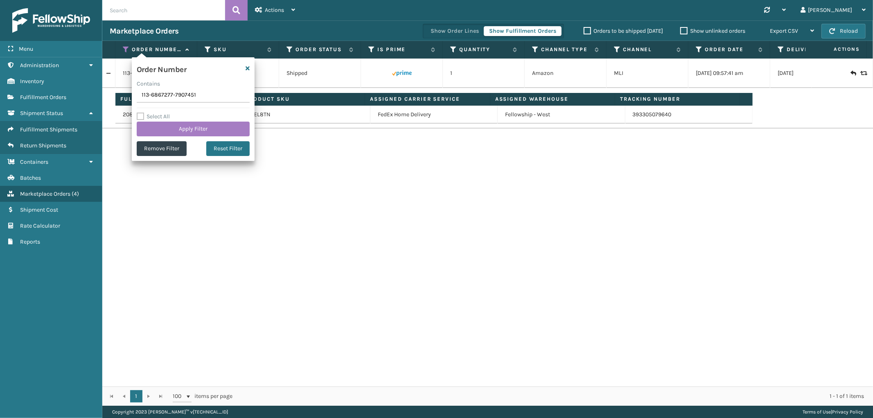
click at [153, 95] on input "113-6867277-7907451" at bounding box center [193, 95] width 113 height 15
type input "114-1723810-2865001"
click at [154, 125] on button "Apply Filter" at bounding box center [193, 129] width 113 height 15
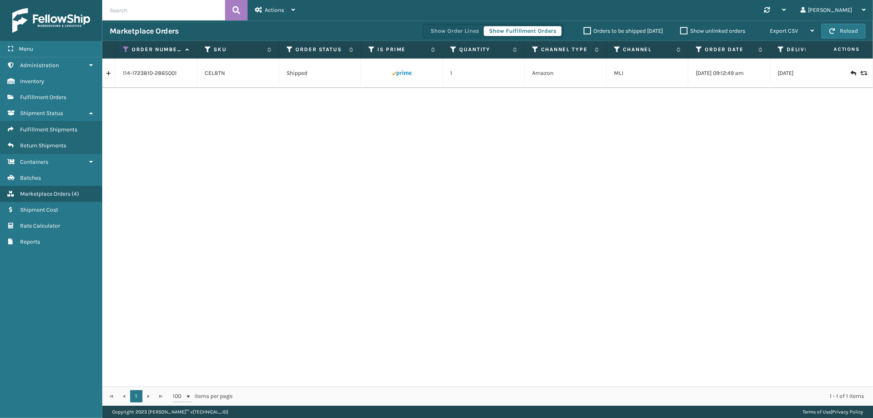
click at [106, 75] on link at bounding box center [108, 73] width 13 height 13
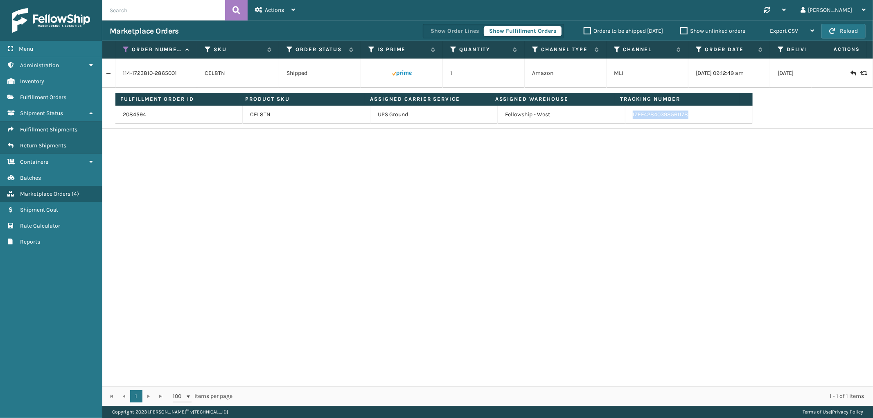
drag, startPoint x: 674, startPoint y: 115, endPoint x: 626, endPoint y: 121, distance: 48.2
click at [626, 121] on td "1ZEF42840398561178" at bounding box center [689, 115] width 127 height 18
drag, startPoint x: 125, startPoint y: 52, endPoint x: 126, endPoint y: 59, distance: 7.0
click at [125, 52] on icon at bounding box center [126, 49] width 7 height 7
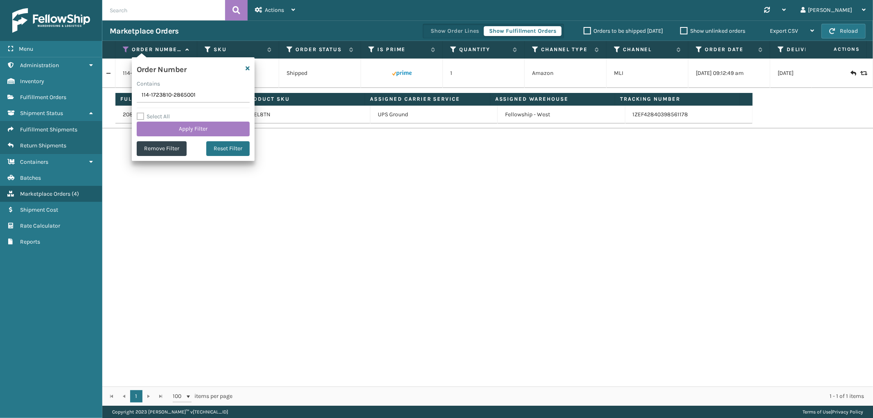
click at [154, 94] on input "114-1723810-2865001" at bounding box center [193, 95] width 113 height 15
type input "114-4269573-4379445"
click at [160, 124] on button "Apply Filter" at bounding box center [193, 129] width 113 height 15
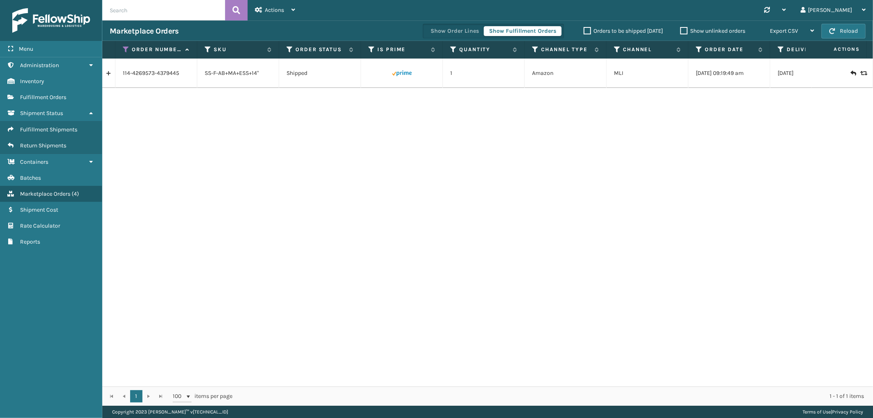
click at [106, 74] on link at bounding box center [108, 73] width 13 height 13
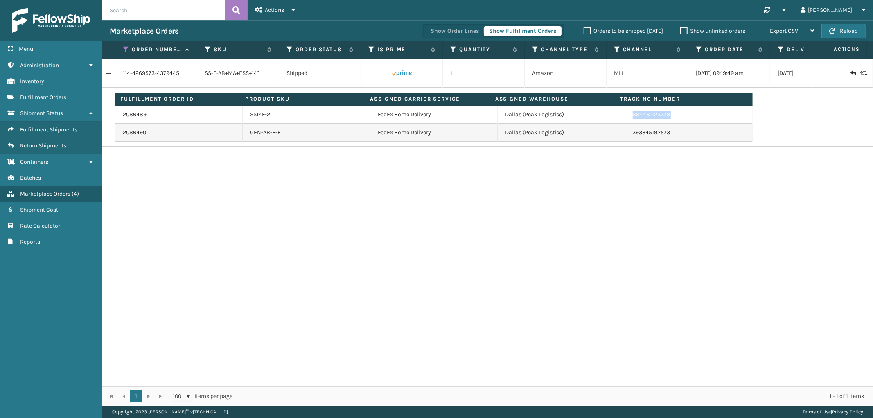
drag, startPoint x: 665, startPoint y: 114, endPoint x: 626, endPoint y: 118, distance: 39.1
click at [626, 118] on td "884481123378" at bounding box center [689, 115] width 127 height 18
click at [124, 51] on icon at bounding box center [126, 49] width 7 height 7
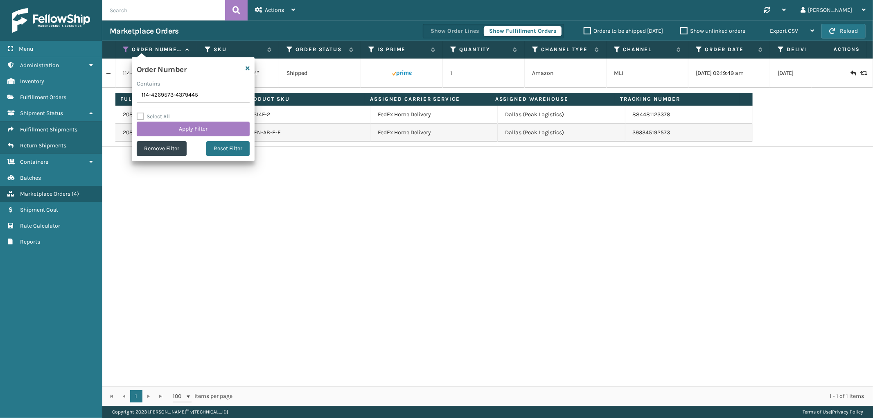
click at [163, 99] on input "114-4269573-4379445" at bounding box center [193, 95] width 113 height 15
type input "114-6222766-8221830"
click at [163, 126] on button "Apply Filter" at bounding box center [193, 129] width 113 height 15
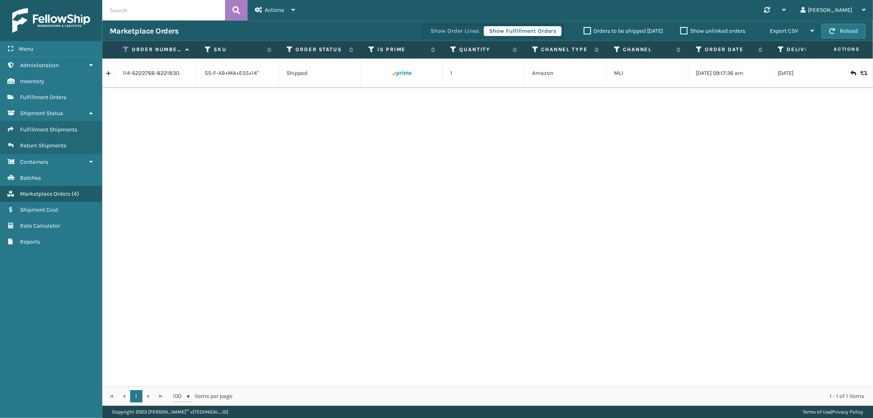
click at [111, 78] on link at bounding box center [108, 73] width 13 height 13
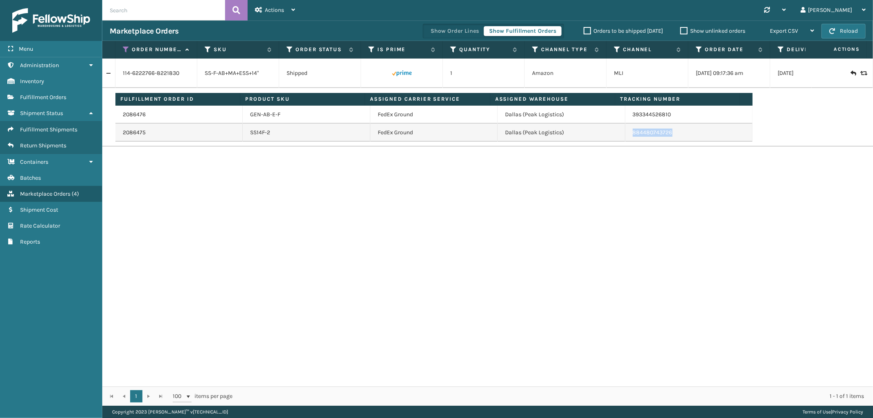
drag, startPoint x: 670, startPoint y: 132, endPoint x: 627, endPoint y: 138, distance: 43.0
click at [627, 138] on td "884480743726" at bounding box center [689, 133] width 127 height 18
drag, startPoint x: 124, startPoint y: 48, endPoint x: 126, endPoint y: 56, distance: 8.5
click at [124, 48] on icon at bounding box center [126, 49] width 7 height 7
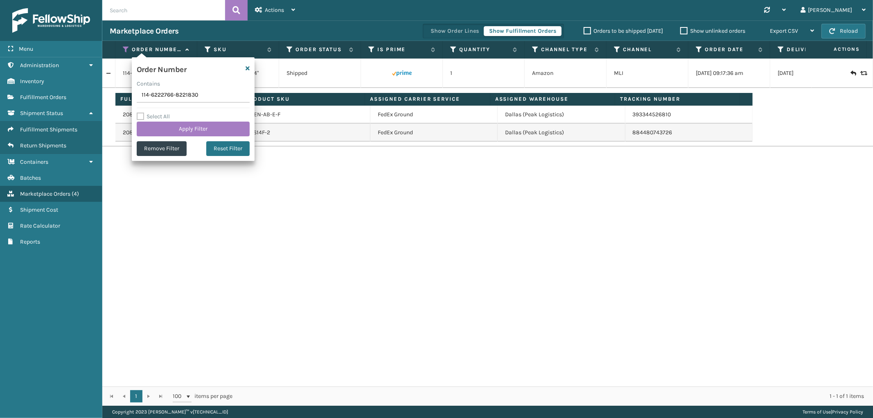
click at [156, 95] on input "114-6222766-8221830" at bounding box center [193, 95] width 113 height 15
type input "114-6222766-8221830"
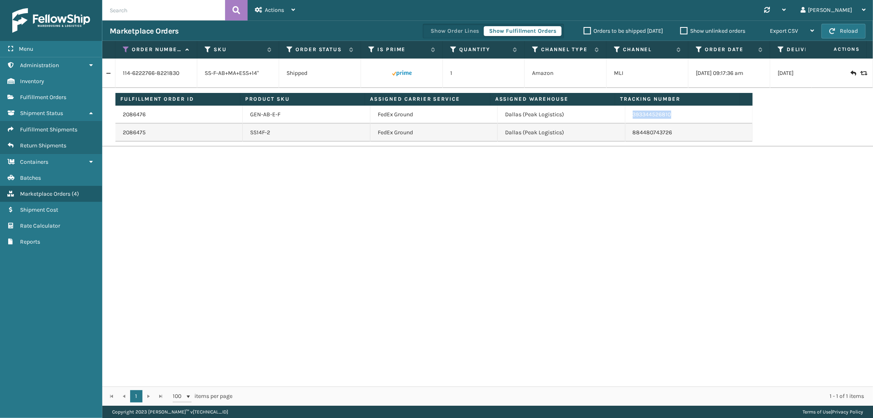
drag, startPoint x: 678, startPoint y: 115, endPoint x: 624, endPoint y: 119, distance: 54.2
click at [626, 119] on td "393344526810" at bounding box center [689, 115] width 127 height 18
click at [125, 48] on icon at bounding box center [126, 49] width 7 height 7
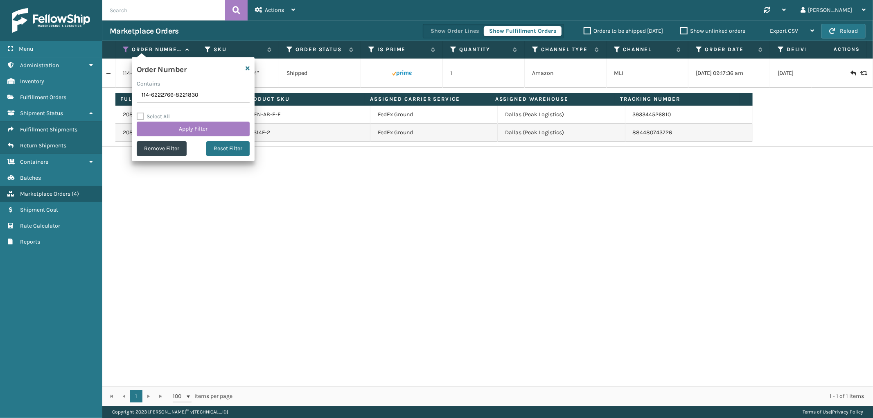
click at [162, 97] on input "114-6222766-8221830" at bounding box center [193, 95] width 113 height 15
type input "114-2827862-4954617"
click at [158, 123] on button "Apply Filter" at bounding box center [193, 129] width 113 height 15
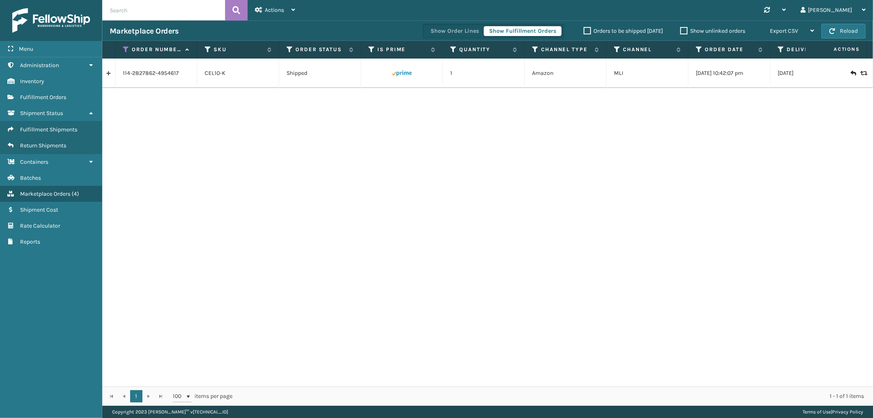
click at [109, 75] on link at bounding box center [108, 73] width 13 height 13
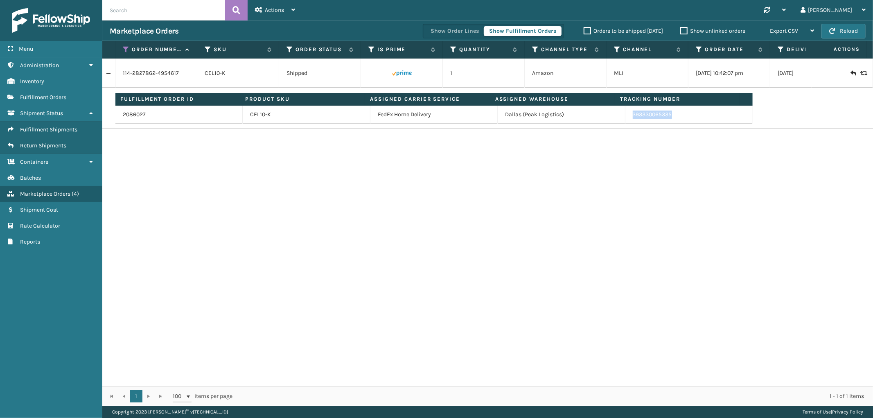
drag, startPoint x: 681, startPoint y: 115, endPoint x: 856, endPoint y: 187, distance: 188.9
click at [627, 121] on td "393330065335" at bounding box center [689, 115] width 127 height 18
